Goal: Task Accomplishment & Management: Manage account settings

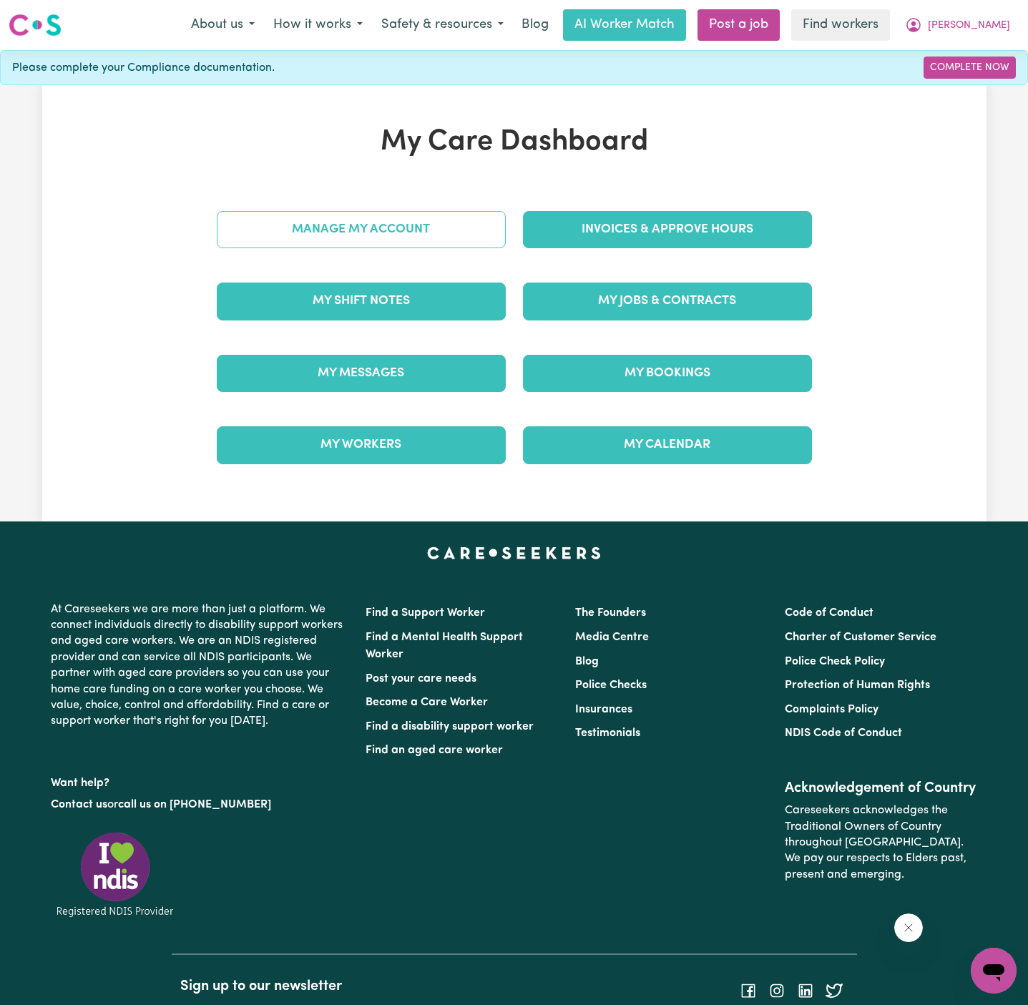
click at [408, 232] on link "Manage My Account" at bounding box center [361, 229] width 289 height 37
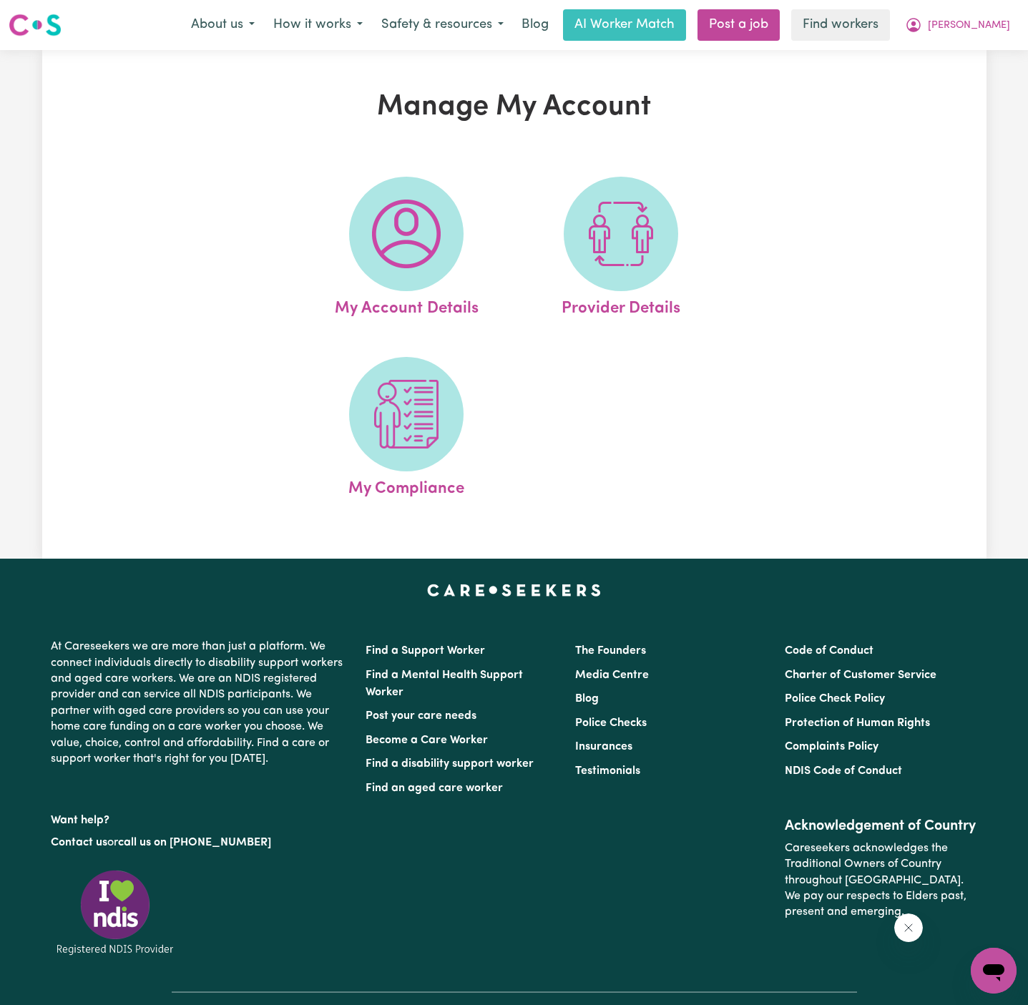
click at [408, 232] on img at bounding box center [406, 234] width 69 height 69
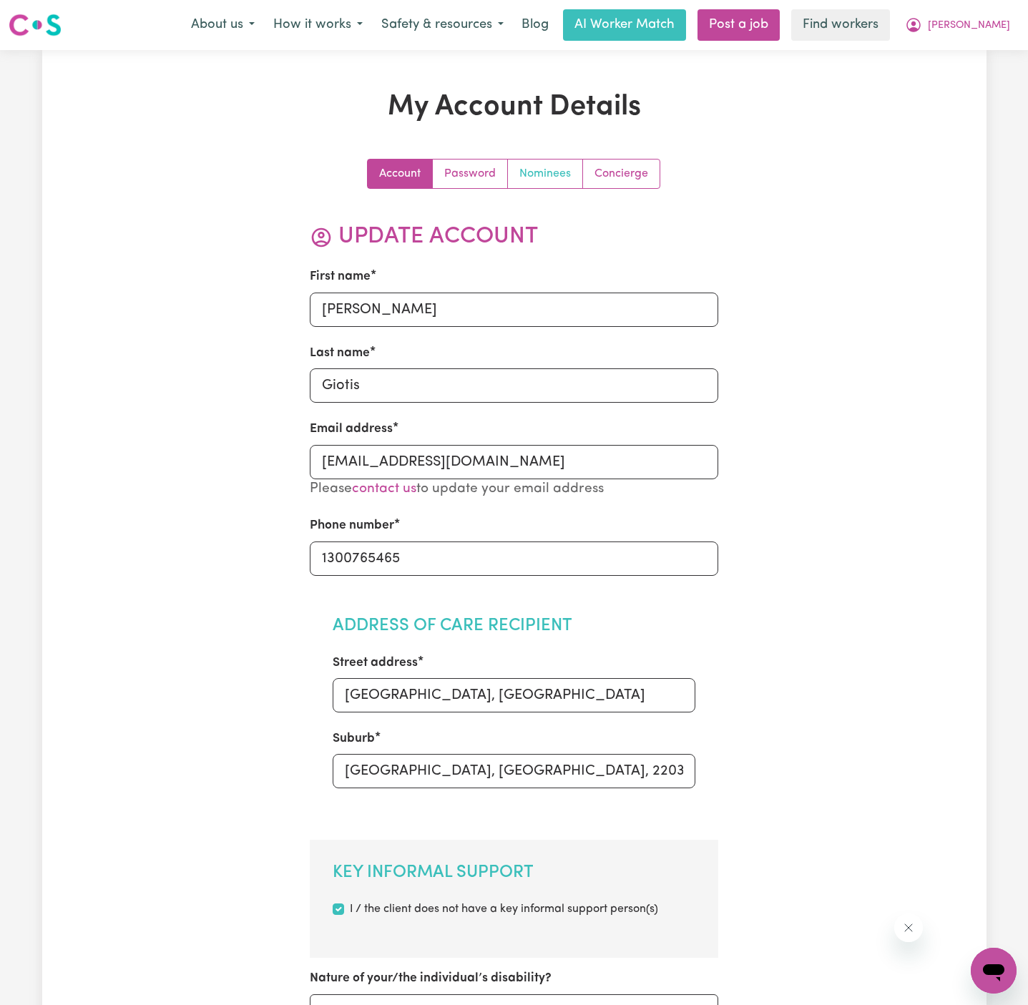
click at [554, 175] on link "Nominees" at bounding box center [545, 174] width 75 height 29
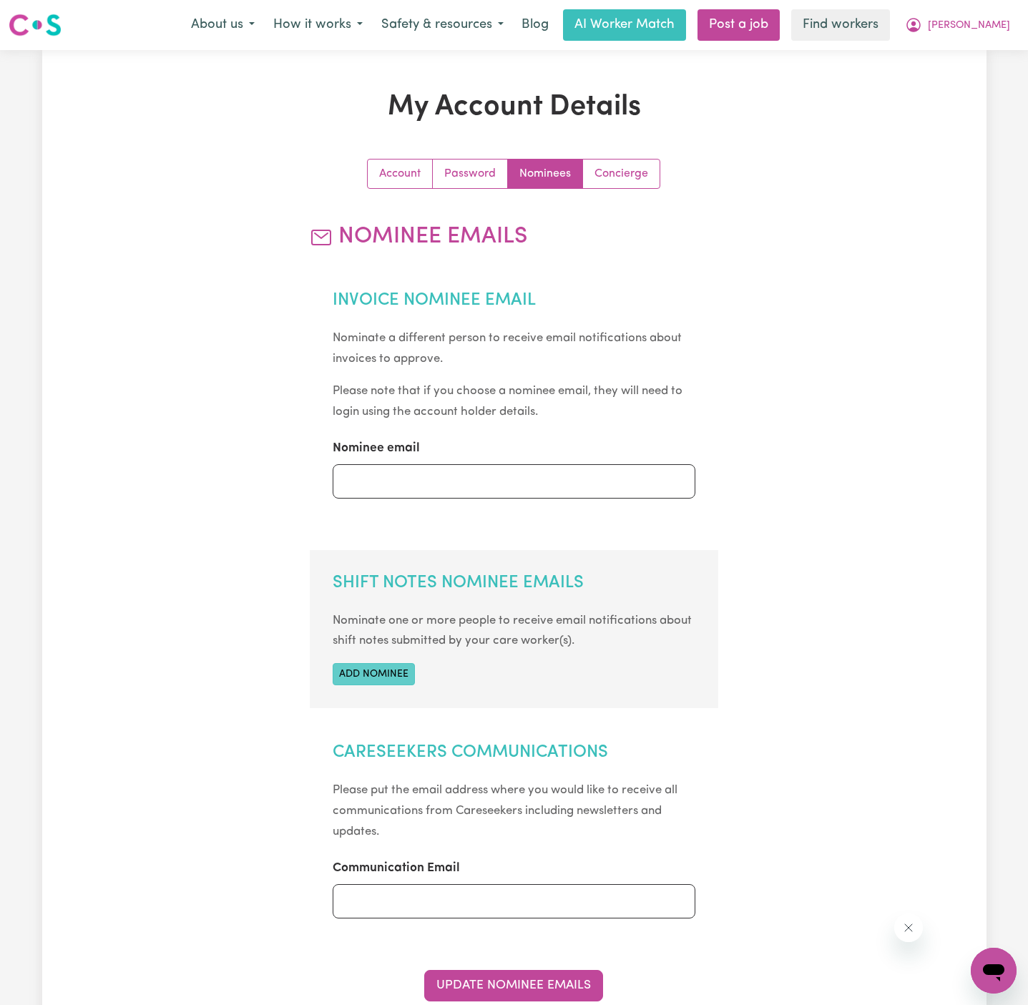
click at [371, 669] on button "Add nominee" at bounding box center [374, 674] width 82 height 22
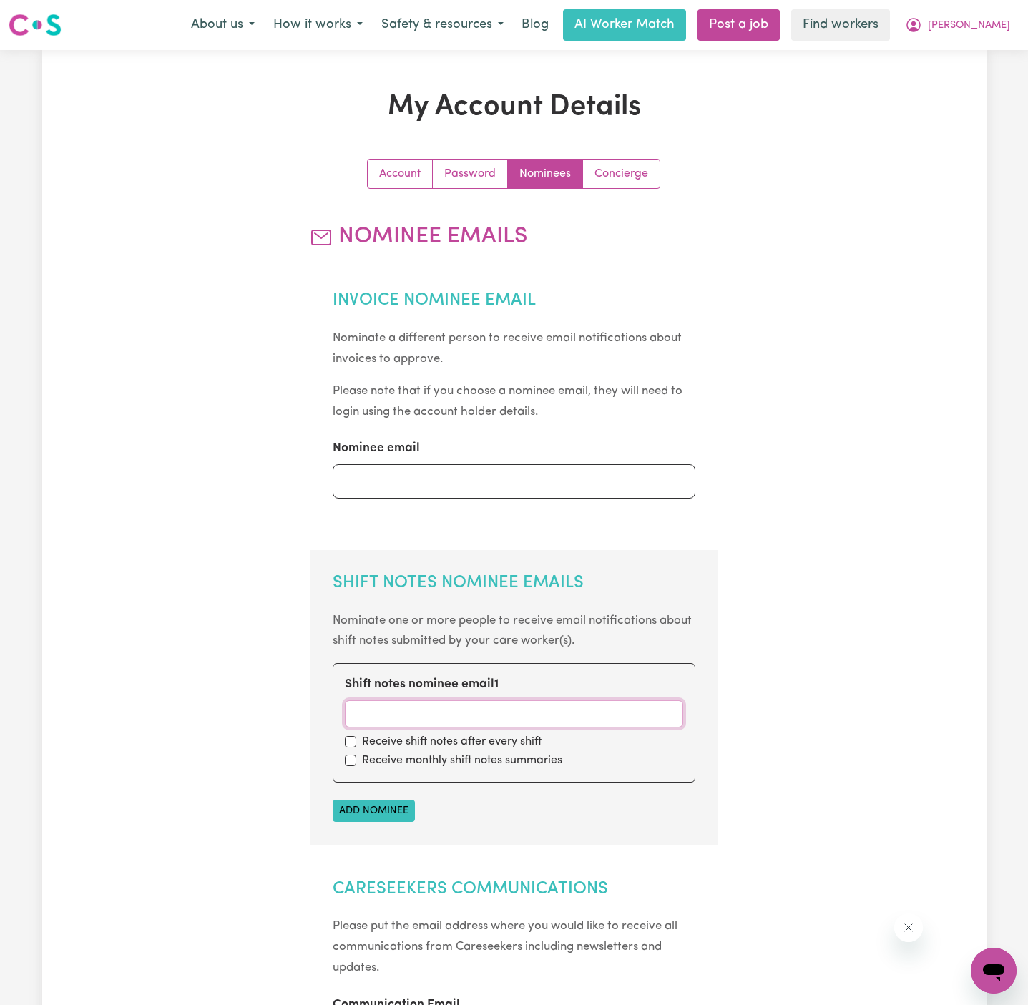
click at [449, 715] on input "Shift notes nominee email 1" at bounding box center [514, 713] width 338 height 27
paste input "[EMAIL_ADDRESS][DOMAIN_NAME]"
type input "[EMAIL_ADDRESS][DOMAIN_NAME]"
click at [348, 738] on input "checkbox" at bounding box center [350, 741] width 11 height 11
checkbox input "true"
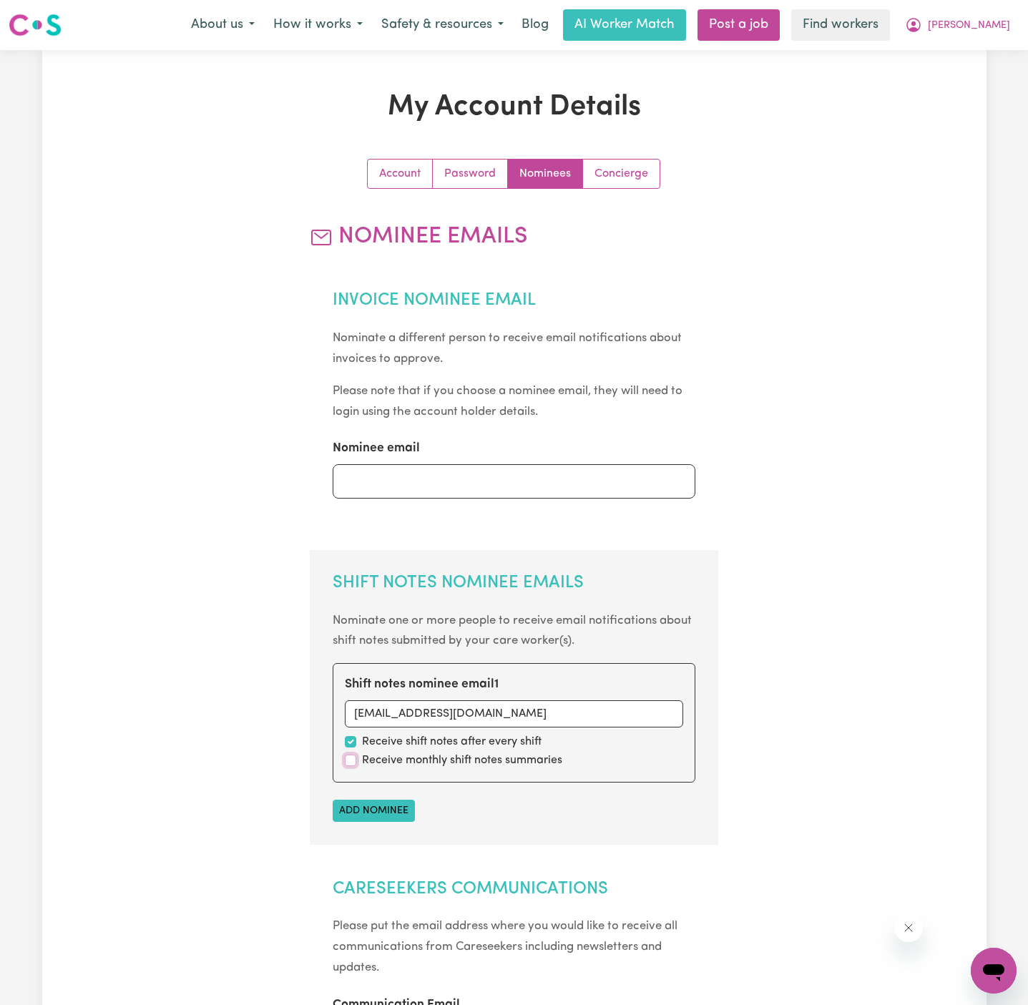
click at [348, 760] on input "checkbox" at bounding box center [350, 760] width 11 height 11
checkbox input "true"
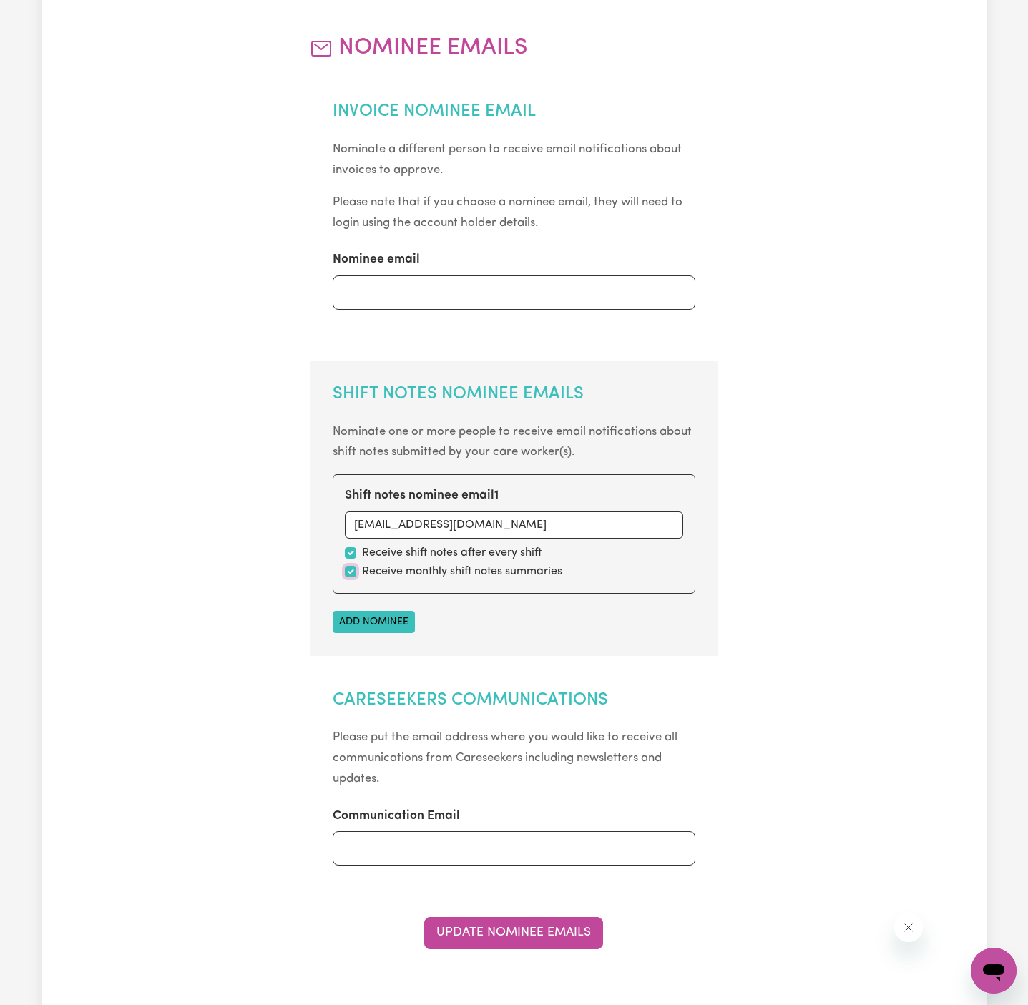
scroll to position [470, 0]
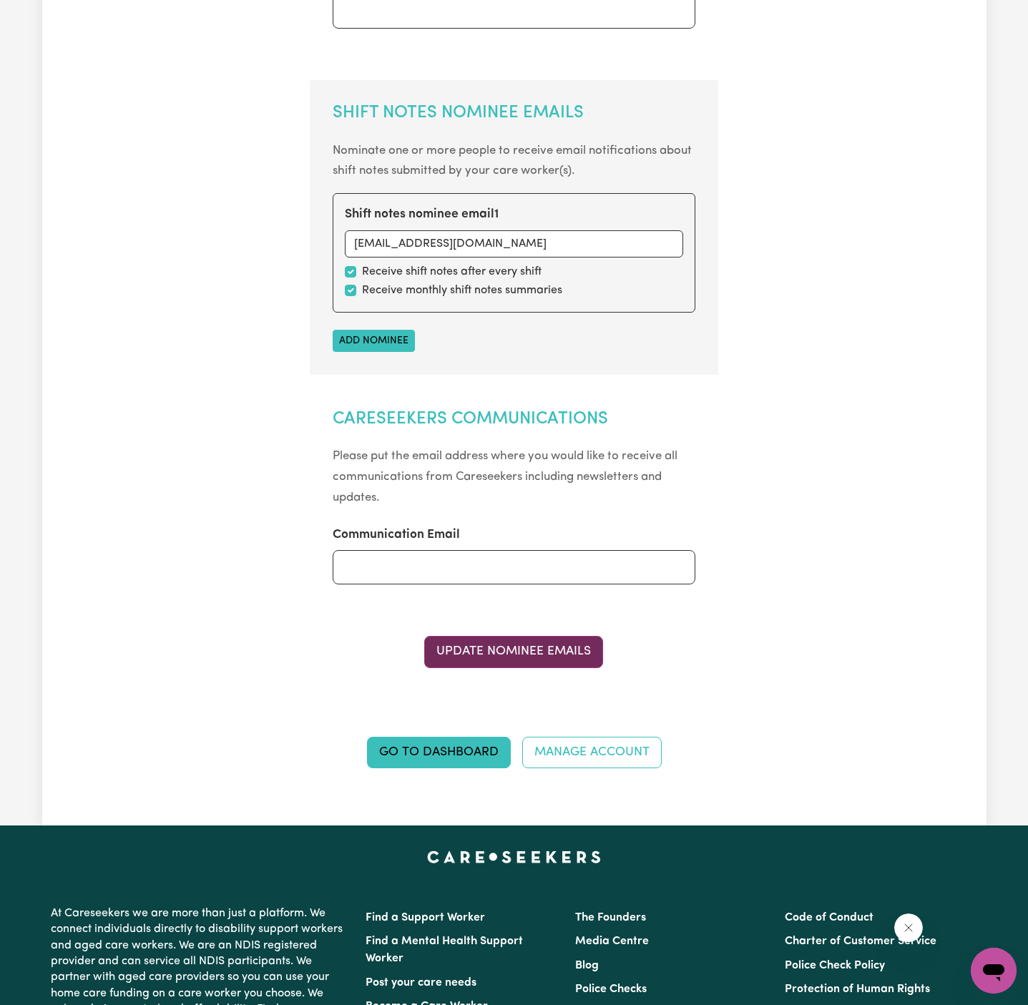
click at [506, 663] on button "Update Nominee Emails" at bounding box center [513, 651] width 179 height 31
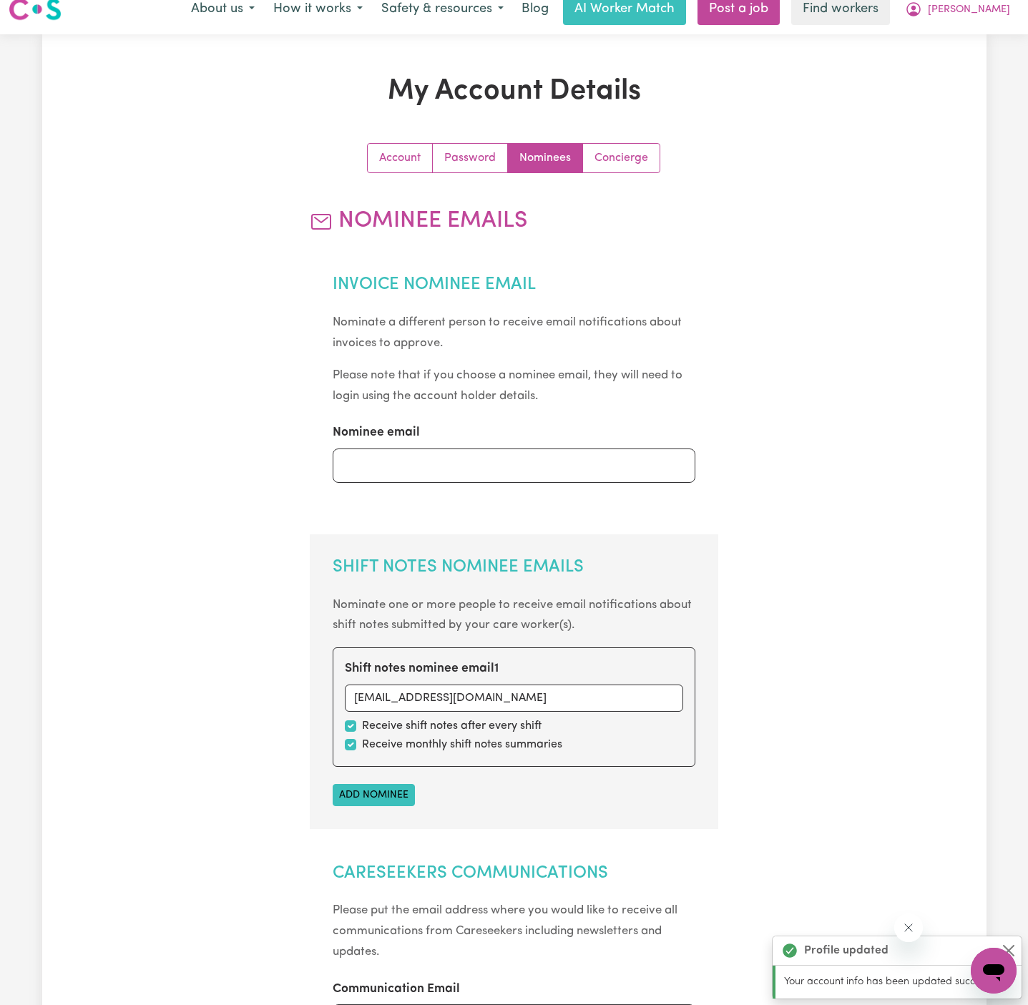
scroll to position [0, 0]
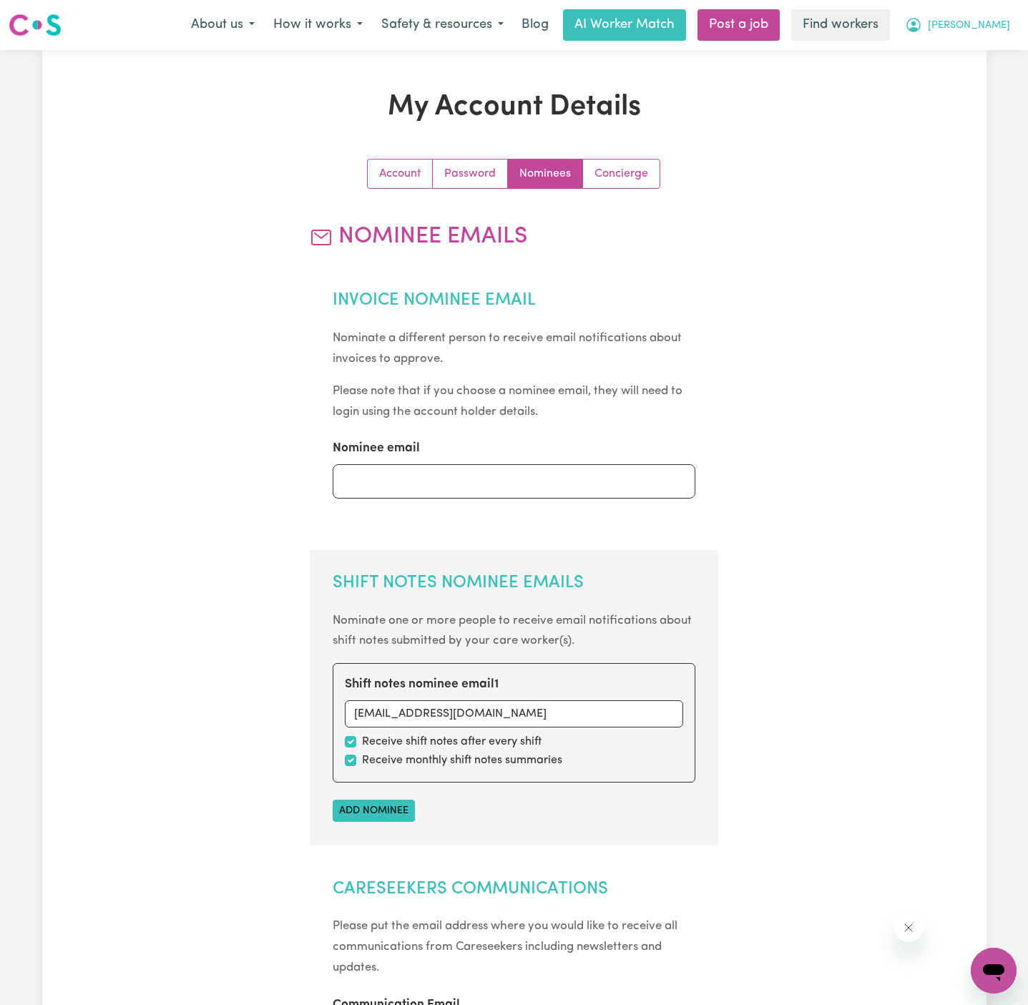
click at [996, 33] on span "[PERSON_NAME]" at bounding box center [969, 26] width 82 height 16
click at [993, 45] on link "My Dashboard" at bounding box center [962, 55] width 113 height 27
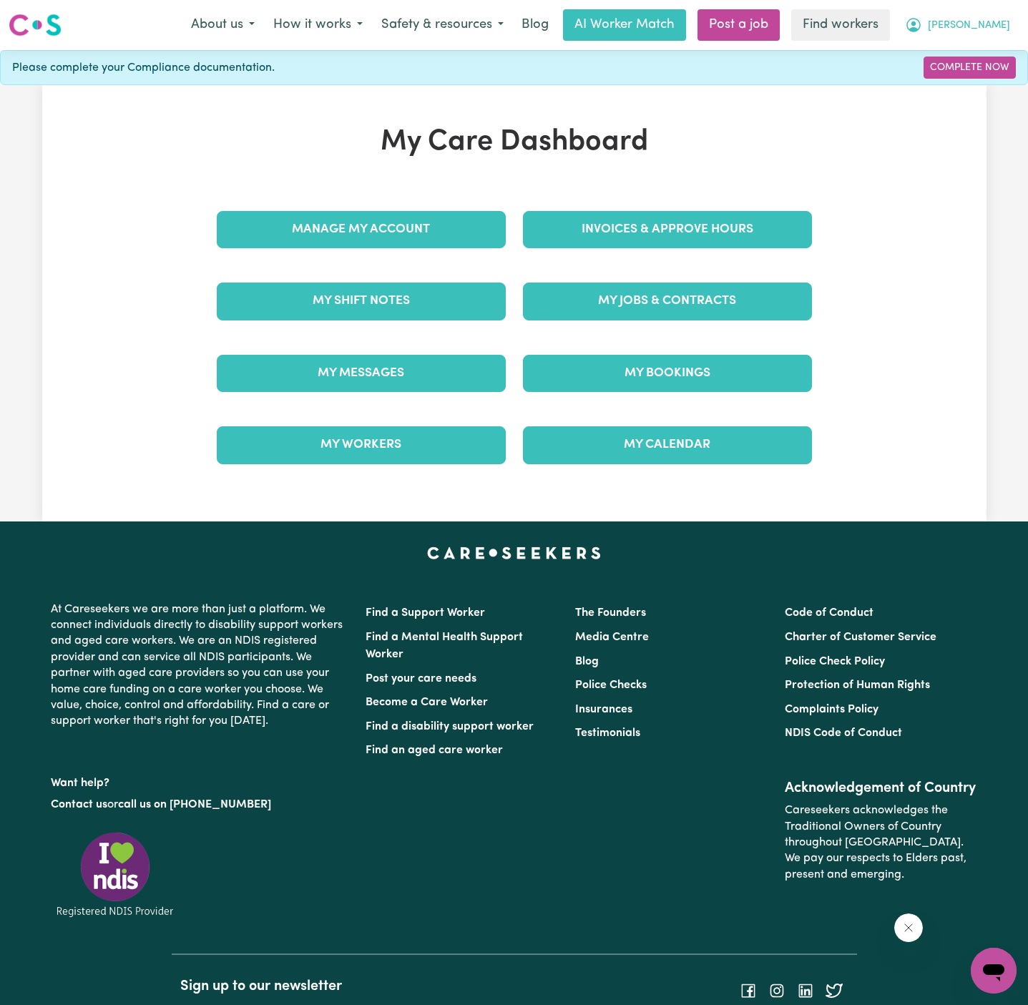
click at [999, 29] on span "[PERSON_NAME]" at bounding box center [969, 26] width 82 height 16
click at [991, 77] on link "Logout" at bounding box center [962, 82] width 113 height 27
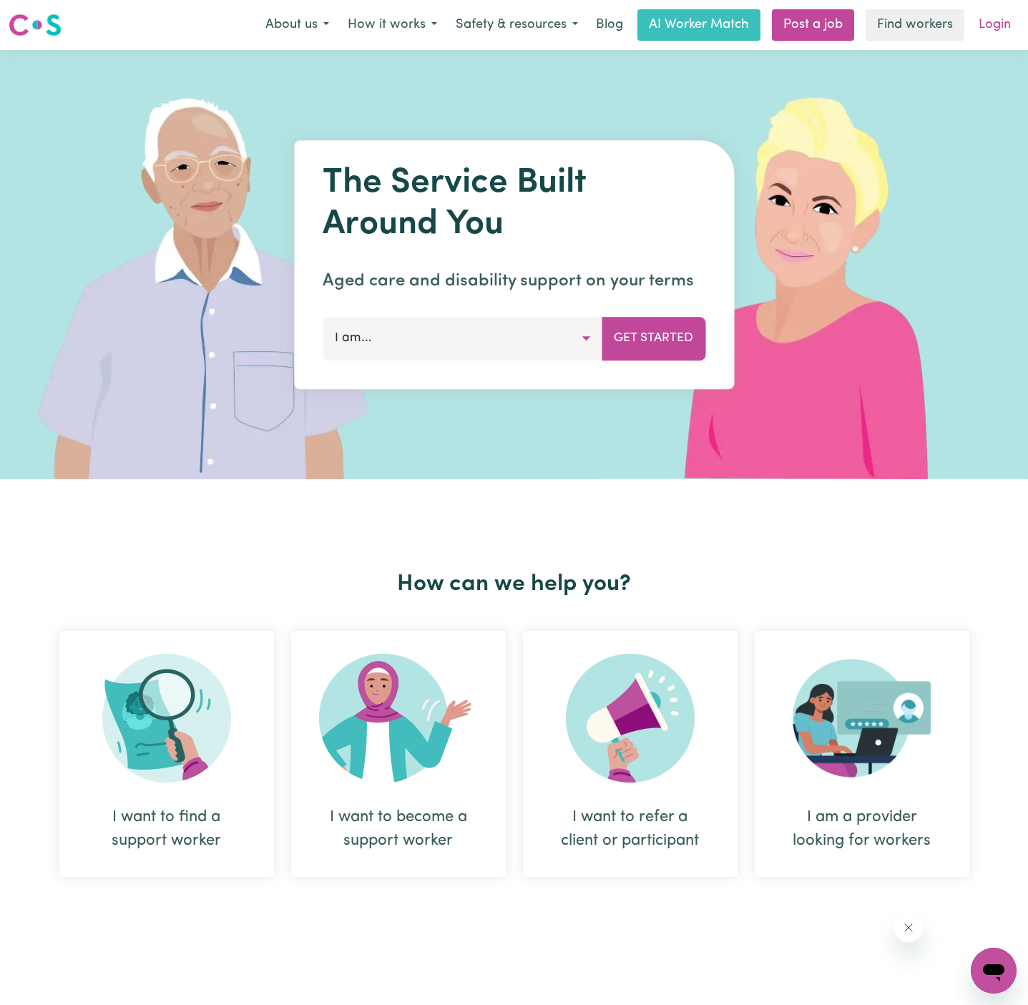
click at [994, 35] on link "Login" at bounding box center [994, 24] width 49 height 31
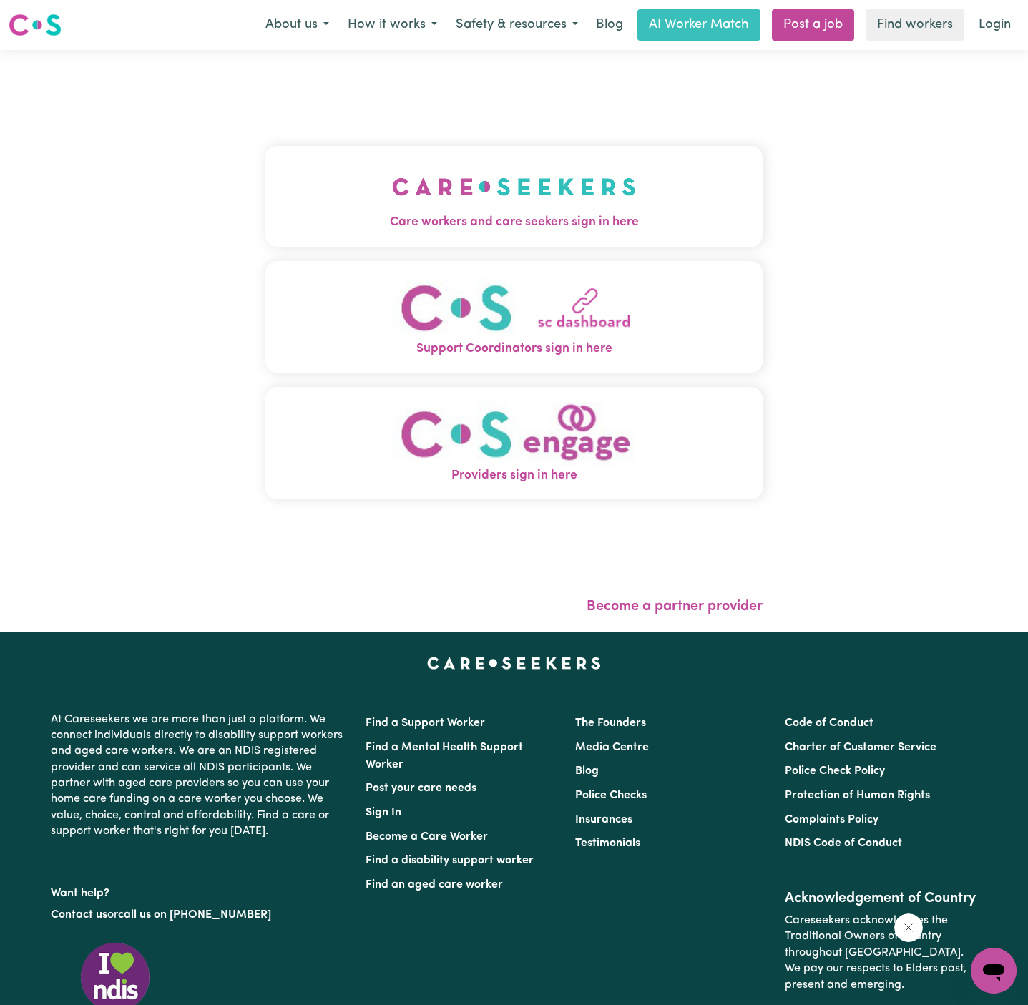
click at [612, 162] on button "Care workers and care seekers sign in here" at bounding box center [513, 196] width 497 height 100
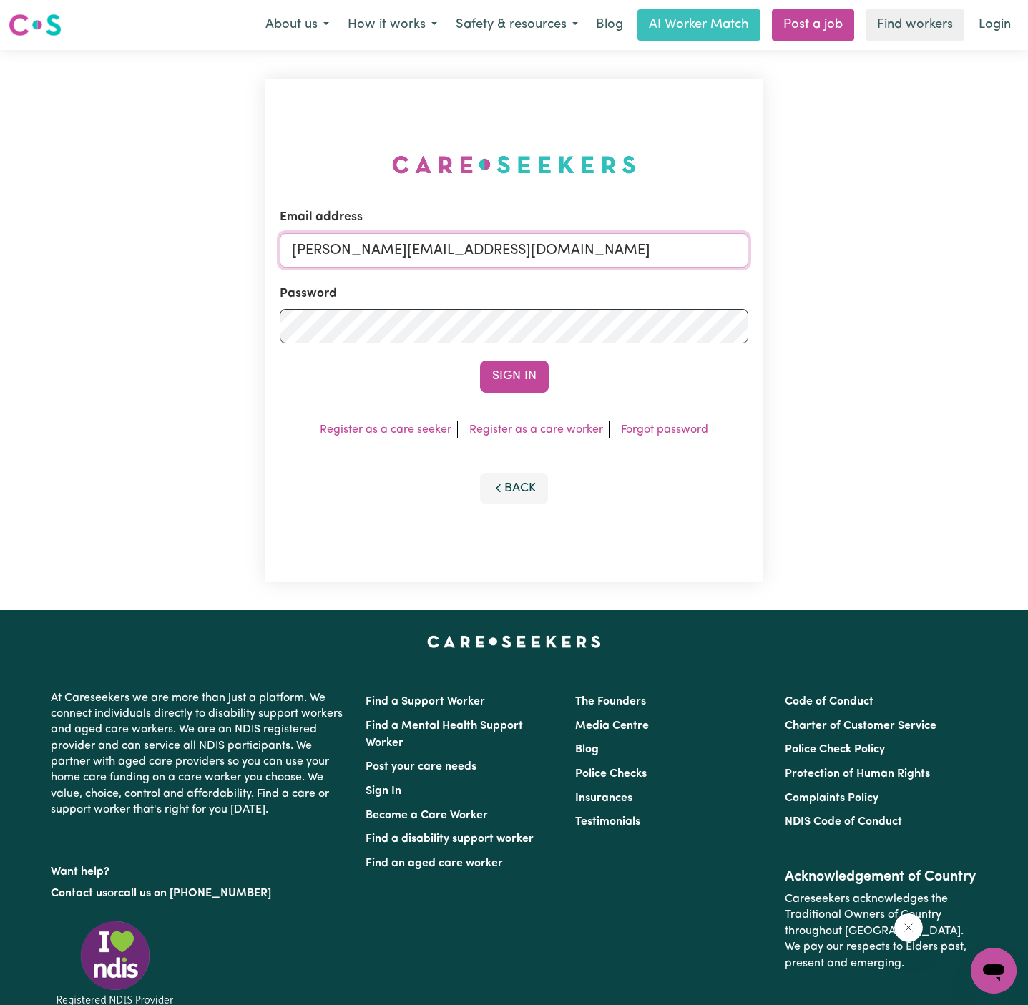
click at [642, 245] on input "[PERSON_NAME][EMAIL_ADDRESS][DOMAIN_NAME]" at bounding box center [514, 250] width 469 height 34
drag, startPoint x: 362, startPoint y: 257, endPoint x: 756, endPoint y: 258, distance: 394.2
click at [756, 258] on div "Email address superuser~[EMAIL_ADDRESS][DOMAIN_NAME] Password Sign In Register …" at bounding box center [513, 330] width 497 height 503
type input "[EMAIL_ADDRESS][DOMAIN_NAME]"
click at [480, 361] on button "Sign In" at bounding box center [514, 376] width 69 height 31
